Goal: Information Seeking & Learning: Understand process/instructions

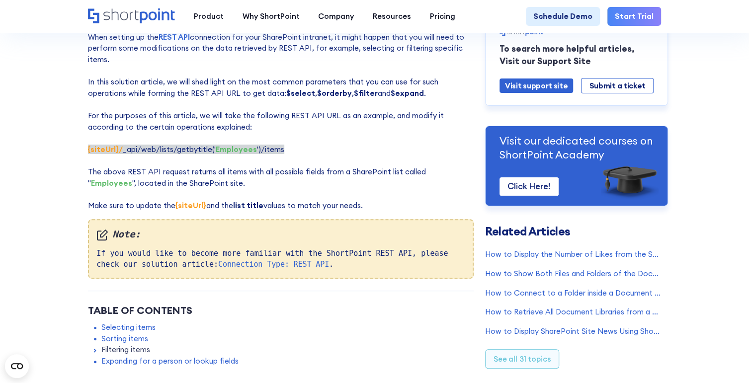
scroll to position [149, 0]
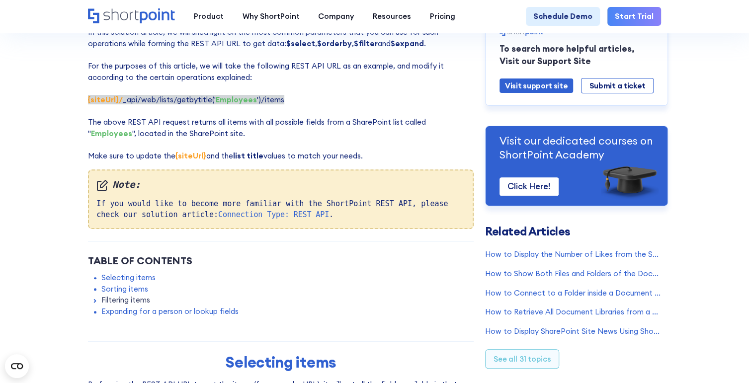
click at [141, 304] on link "Filtering items" at bounding box center [125, 300] width 49 height 11
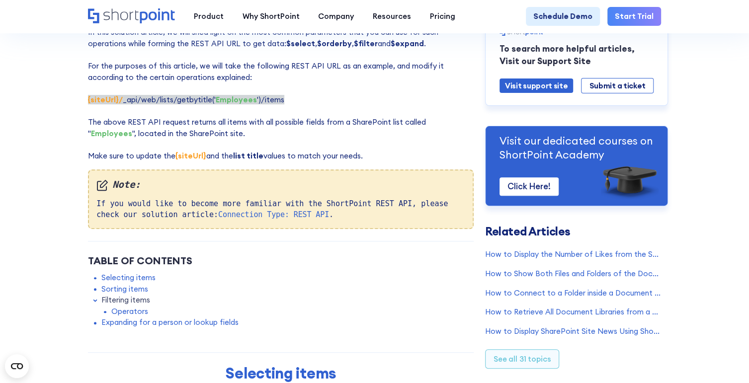
click at [136, 313] on link "Operators" at bounding box center [129, 311] width 37 height 11
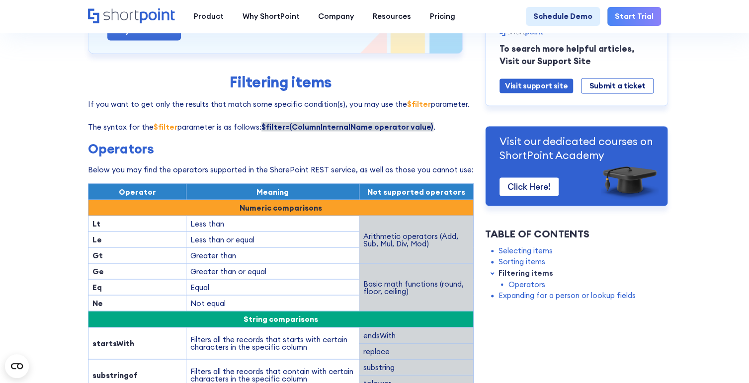
scroll to position [1065, 0]
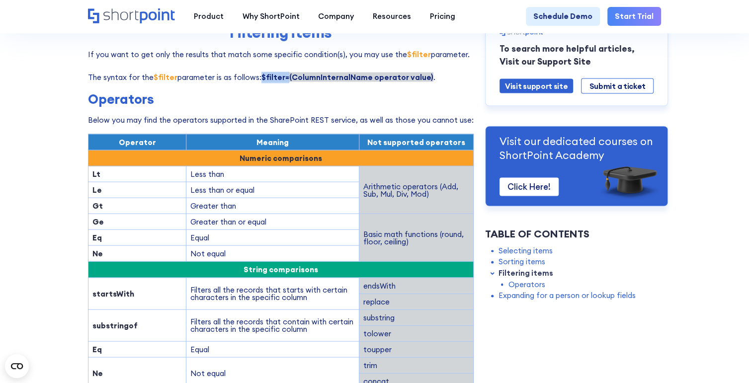
drag, startPoint x: 260, startPoint y: 64, endPoint x: 284, endPoint y: 64, distance: 23.4
click at [284, 72] on strong "$filter=(ColumnInternalName operator value)" at bounding box center [347, 76] width 172 height 9
copy strong "$filter="
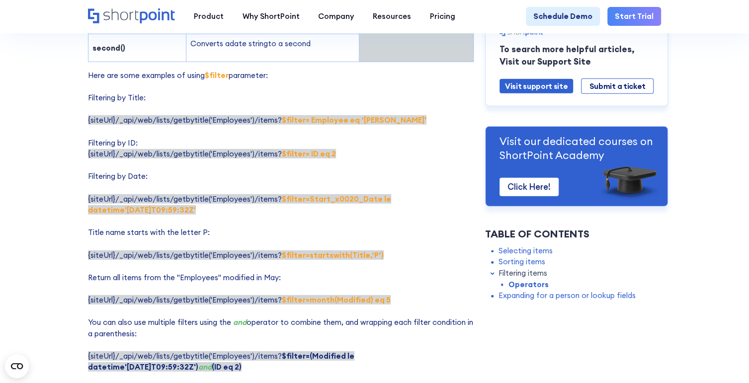
scroll to position [1611, 0]
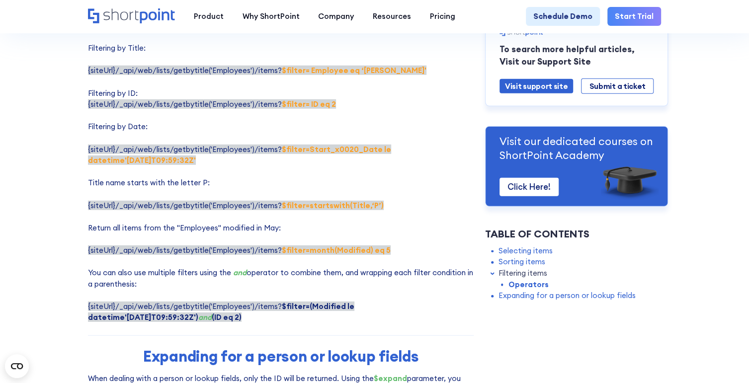
click at [341, 302] on strong "$filter=(Modified le datetime'[DATE]T09:59:32Z')" at bounding box center [221, 312] width 266 height 21
drag, startPoint x: 277, startPoint y: 294, endPoint x: 278, endPoint y: 303, distance: 9.9
click at [278, 303] on p "Here are some examples of using $filter parameter: Filtering by Title: {siteUrl…" at bounding box center [280, 171] width 385 height 303
copy span "$filter=(Modified le datetime'[DATE]T09:59:32Z') and (ID eq 2)"
